Goal: Find specific page/section: Find specific page/section

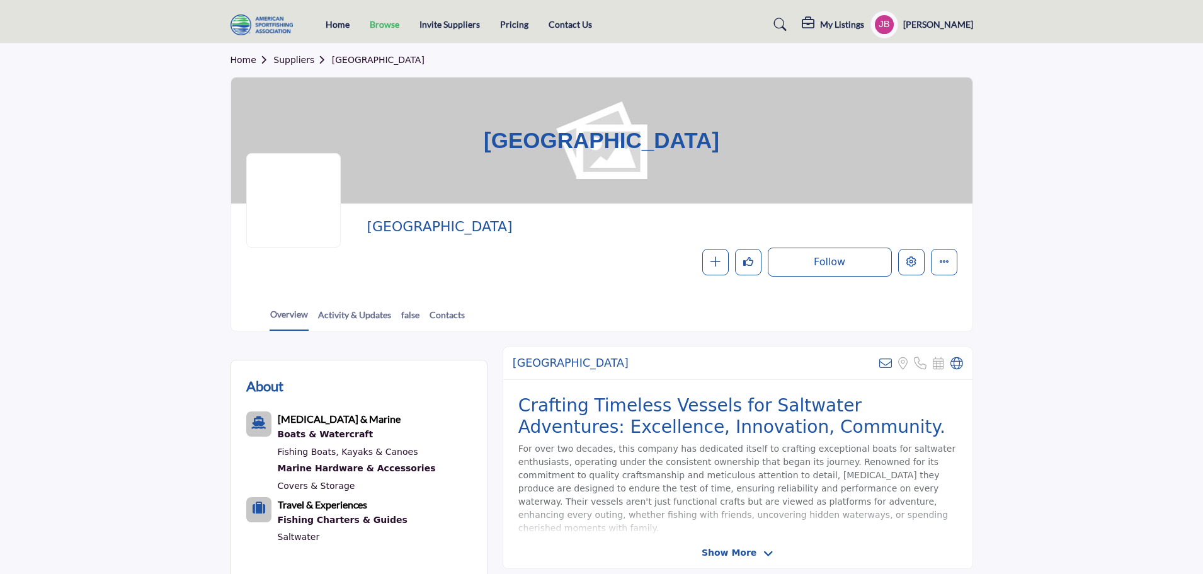
click at [381, 29] on link "Browse" at bounding box center [385, 24] width 30 height 11
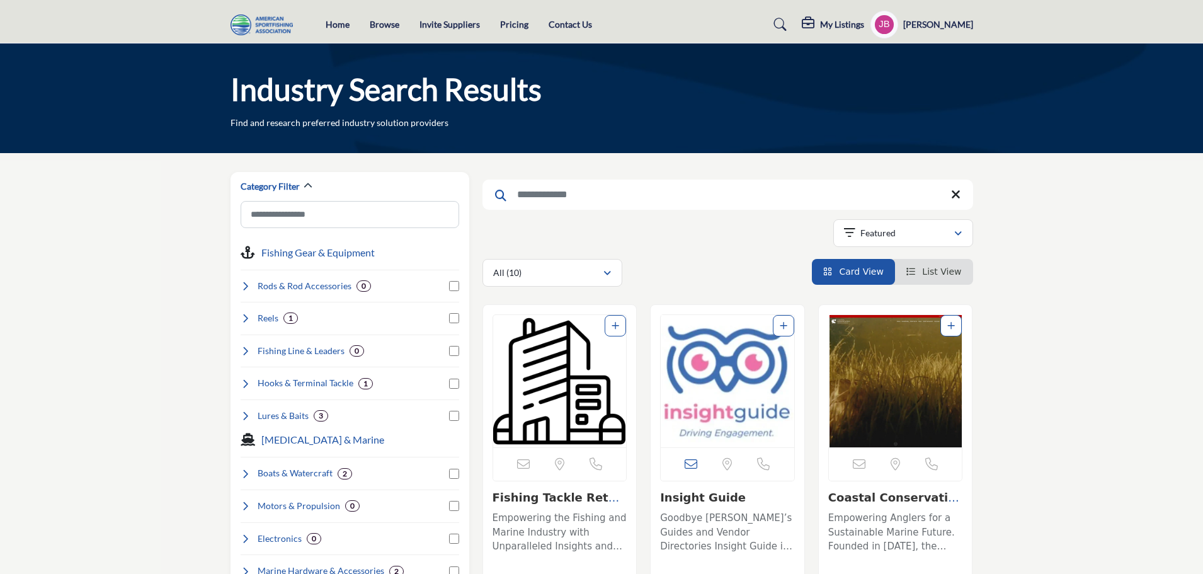
click at [690, 361] on img "Open Listing in new tab" at bounding box center [728, 381] width 134 height 132
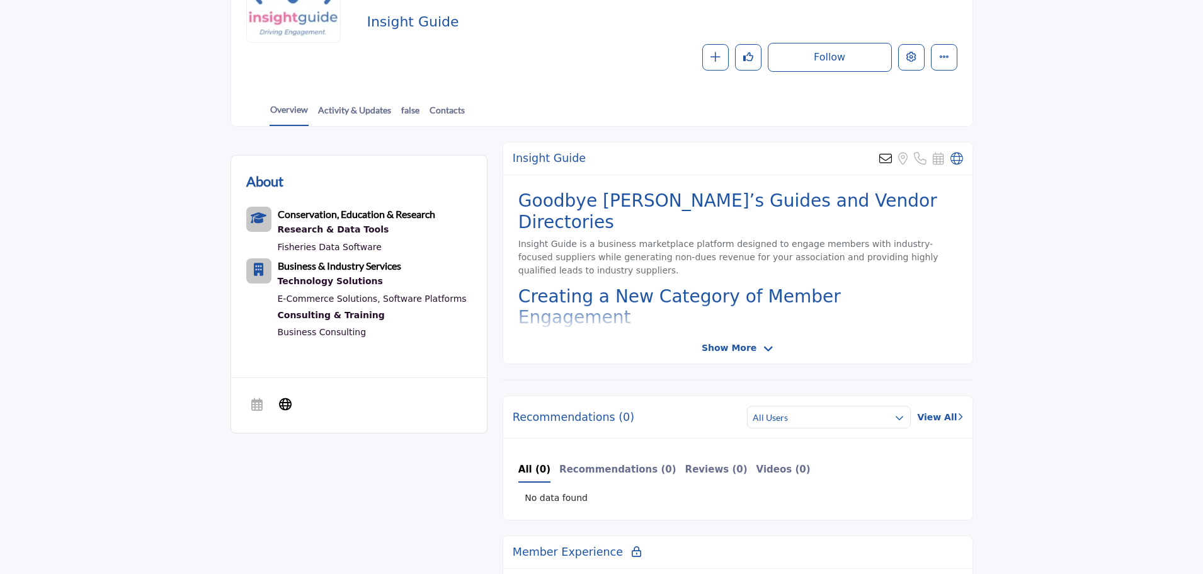
scroll to position [181, 0]
